Goal: Task Accomplishment & Management: Complete application form

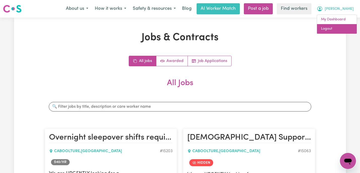
click at [342, 32] on link "Logout" at bounding box center [337, 29] width 40 height 10
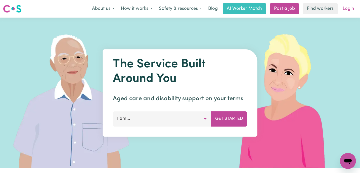
click at [352, 7] on link "Login" at bounding box center [347, 8] width 17 height 11
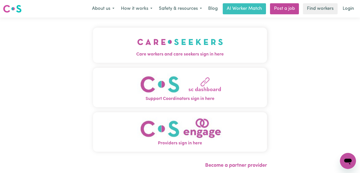
click at [119, 55] on span "Care workers and care seekers sign in here" at bounding box center [180, 54] width 174 height 7
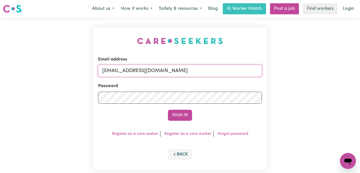
drag, startPoint x: 175, startPoint y: 71, endPoint x: 32, endPoint y: 56, distance: 143.7
click at [32, 56] on div "Email address admin@careseekers.com.au Password Sign In Register as a care seek…" at bounding box center [180, 99] width 360 height 163
paste input "HelenVC@careseekers.com.au || Helen123"
drag, startPoint x: 203, startPoint y: 69, endPoint x: 270, endPoint y: 69, distance: 67.3
click at [270, 69] on div "Email address superuser~HelenVC@careseekers.com.au || Helen123 Password Sign In…" at bounding box center [180, 99] width 360 height 163
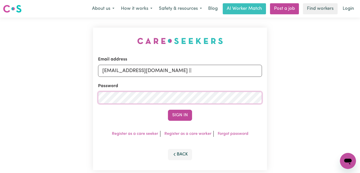
click at [48, 97] on div "Email address superuser~HelenVC@careseekers.com.au || Password Sign In Register…" at bounding box center [180, 99] width 360 height 163
drag, startPoint x: 128, startPoint y: 71, endPoint x: 44, endPoint y: 71, distance: 84.7
click at [44, 71] on div "Email address superuser~HelenVC@careseekers.com.au || Password Sign In Register…" at bounding box center [180, 99] width 360 height 163
click at [181, 72] on input "HelenVC@careseekers.com.au ||" at bounding box center [180, 71] width 164 height 12
type input "HelenVC@careseekers.com.au"
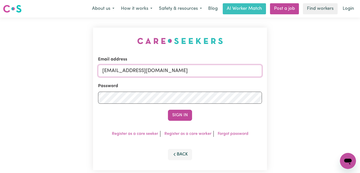
click at [168, 110] on button "Sign In" at bounding box center [180, 115] width 24 height 11
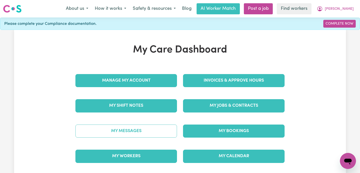
click at [141, 132] on link "My Messages" at bounding box center [126, 131] width 102 height 13
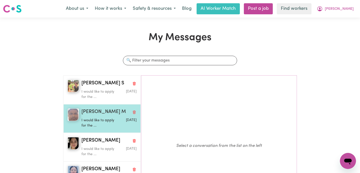
scroll to position [6, 0]
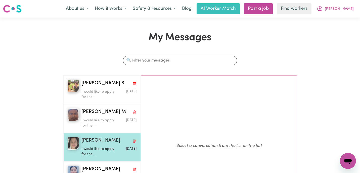
click at [96, 153] on p "I would like to apply for the ..." at bounding box center [99, 151] width 37 height 11
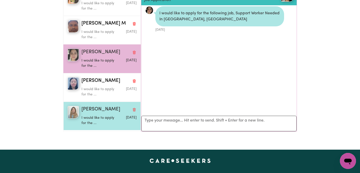
scroll to position [95, 0]
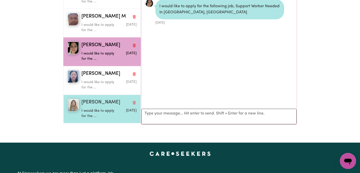
click at [101, 118] on p "I would like to apply for the ..." at bounding box center [99, 113] width 37 height 11
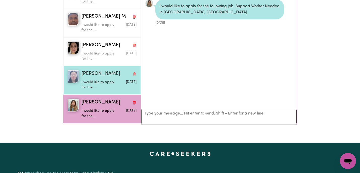
click at [102, 79] on div "I would like to apply for the ..." at bounding box center [99, 84] width 37 height 13
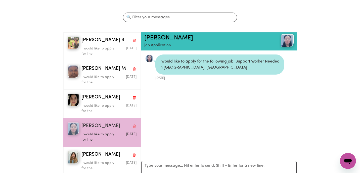
scroll to position [27, 0]
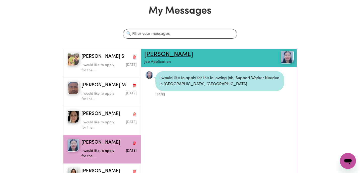
click at [181, 54] on link "Wing Kwan Winky L" at bounding box center [168, 55] width 49 height 6
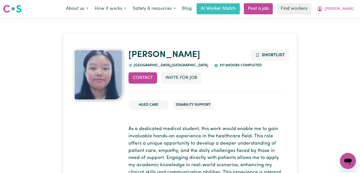
click at [154, 135] on p "As a dedicated medical student, this work would enable me to gain invaluable ha…" at bounding box center [206, 166] width 157 height 80
click at [348, 10] on span "Helen" at bounding box center [339, 9] width 29 height 6
click at [347, 18] on link "My Dashboard" at bounding box center [337, 20] width 40 height 10
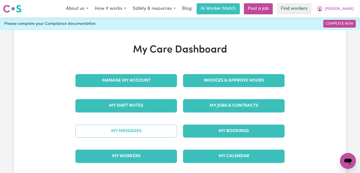
click at [152, 134] on link "My Messages" at bounding box center [126, 131] width 102 height 13
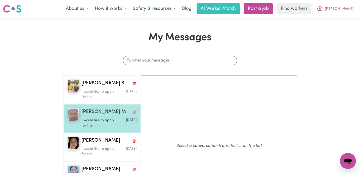
click at [106, 123] on div "I would like to apply for the ..." at bounding box center [99, 122] width 37 height 13
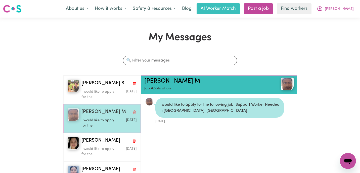
scroll to position [3, 0]
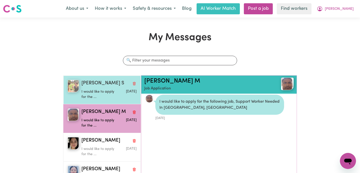
click at [104, 91] on p "I would like to apply for the ..." at bounding box center [99, 94] width 37 height 11
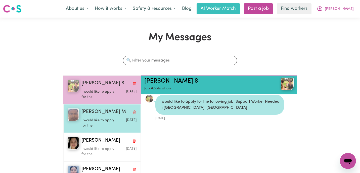
scroll to position [6, 0]
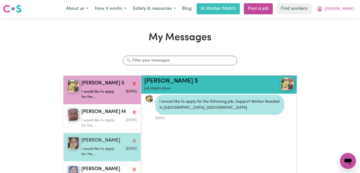
click at [99, 142] on span "Shayleah P" at bounding box center [100, 140] width 39 height 7
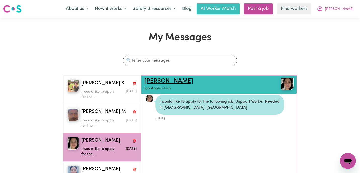
click at [166, 81] on link "Shayleah P" at bounding box center [168, 81] width 49 height 6
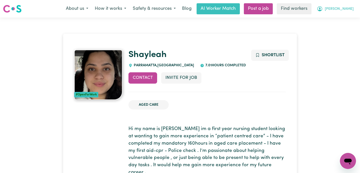
click at [356, 6] on button "Helen" at bounding box center [334, 9] width 43 height 11
click at [342, 31] on link "Logout" at bounding box center [337, 29] width 40 height 10
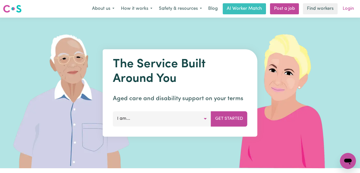
click at [350, 8] on link "Login" at bounding box center [347, 8] width 17 height 11
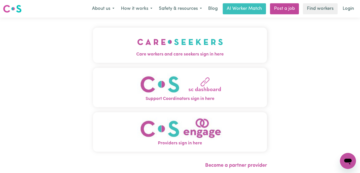
click at [150, 59] on button "Care workers and care seekers sign in here" at bounding box center [180, 45] width 174 height 35
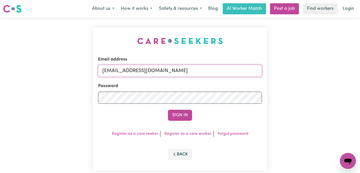
drag, startPoint x: 180, startPoint y: 70, endPoint x: 1, endPoint y: 64, distance: 179.3
click at [3, 65] on div "Email address admin@careseekers.com.au Password Sign In Register as a care seek…" at bounding box center [180, 99] width 360 height 163
type input "superuser~ruth"
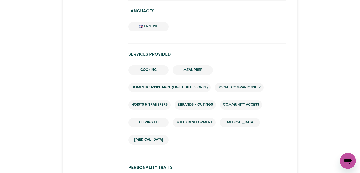
scroll to position [507, 0]
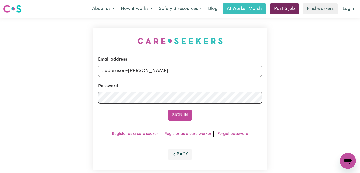
click at [294, 7] on link "Post a job" at bounding box center [284, 8] width 29 height 11
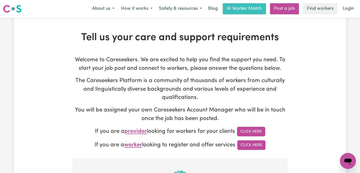
type input "admin@careseekers.com.au"
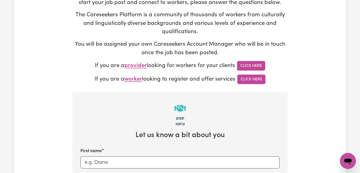
scroll to position [130, 0]
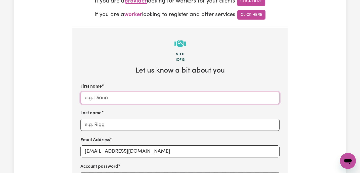
click at [115, 101] on input "First name" at bounding box center [179, 98] width 199 height 12
click at [122, 97] on input "First name" at bounding box center [179, 98] width 199 height 12
paste input "Carolyn Little"
drag, startPoint x: 104, startPoint y: 97, endPoint x: 143, endPoint y: 97, distance: 39.7
click at [143, 97] on input "Carolyn Little" at bounding box center [179, 98] width 199 height 12
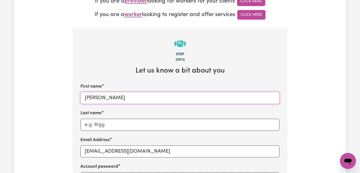
type input "Carolyn"
click at [117, 122] on input "Last name" at bounding box center [179, 125] width 199 height 12
paste input "Little"
type input "Little"
drag, startPoint x: 160, startPoint y: 152, endPoint x: 42, endPoint y: 147, distance: 118.4
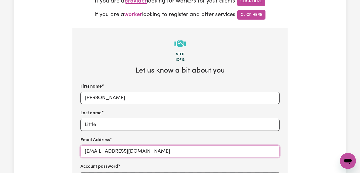
click at [42, 147] on div "Tell us your care and support requirements Welcome to Careseekers. We are excit…" at bounding box center [180, 152] width 332 height 503
paste input "Little"
click at [84, 151] on input "Little" at bounding box center [179, 151] width 199 height 12
click at [120, 153] on input "CarolynLittle" at bounding box center [179, 151] width 199 height 12
type input "CarolynLittleHP@careseekers.com.au"
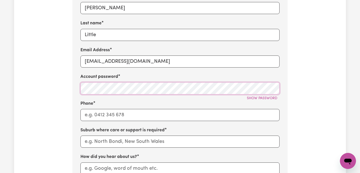
scroll to position [222, 0]
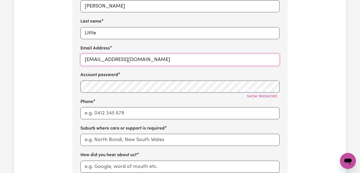
drag, startPoint x: 171, startPoint y: 59, endPoint x: 61, endPoint y: 55, distance: 110.1
click at [61, 55] on div "Tell us your care and support requirements Welcome to Careseekers. We are excit…" at bounding box center [180, 61] width 332 height 503
click at [105, 113] on input "Phone" at bounding box center [179, 113] width 199 height 12
type input "1300765465"
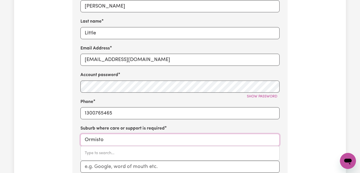
type input "Ormiston"
type input "Ormiston, Queensland, 4160"
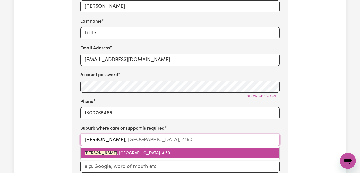
click at [147, 154] on link "ORMISTON , Queensland, 4160" at bounding box center [180, 153] width 198 height 10
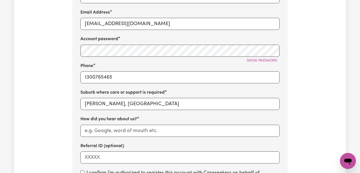
scroll to position [268, 0]
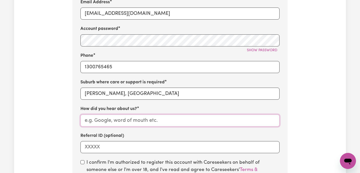
click at [116, 122] on input "How did you hear about us?" at bounding box center [179, 121] width 199 height 12
click at [84, 119] on input "Health Promotion" at bounding box center [179, 121] width 199 height 12
type input "BD Health Promotion"
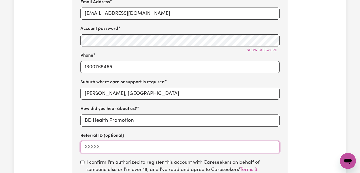
click at [126, 146] on input "Referral ID (optional)" at bounding box center [179, 147] width 199 height 12
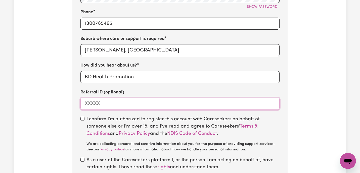
scroll to position [313, 0]
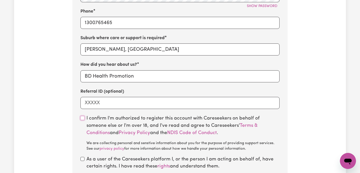
click at [83, 117] on input "checkbox" at bounding box center [82, 118] width 4 height 4
checkbox input "true"
click at [83, 160] on input "checkbox" at bounding box center [82, 159] width 4 height 4
checkbox input "true"
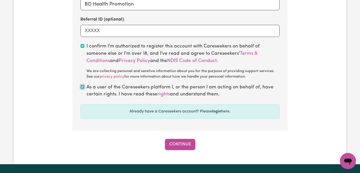
scroll to position [396, 0]
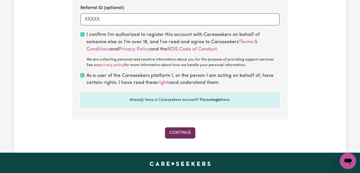
click at [177, 134] on button "Continue" at bounding box center [180, 132] width 30 height 11
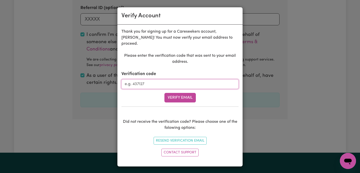
click at [151, 80] on input "Verification code" at bounding box center [179, 84] width 117 height 10
paste input "140851"
type input "140851"
click at [171, 93] on button "Verify Email" at bounding box center [179, 98] width 31 height 10
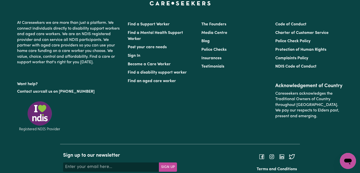
scroll to position [212, 0]
